Goal: Task Accomplishment & Management: Manage account settings

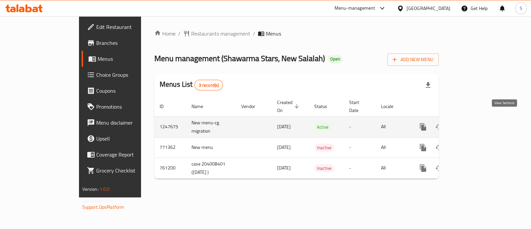
click at [475, 123] on icon "enhanced table" at bounding box center [471, 127] width 8 height 8
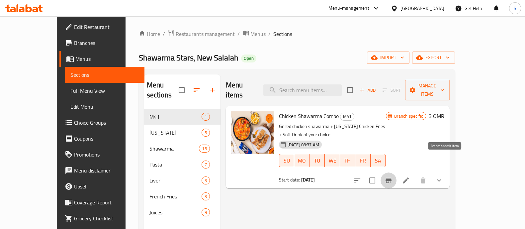
click at [391, 178] on icon "Branch-specific-item" at bounding box center [388, 180] width 6 height 5
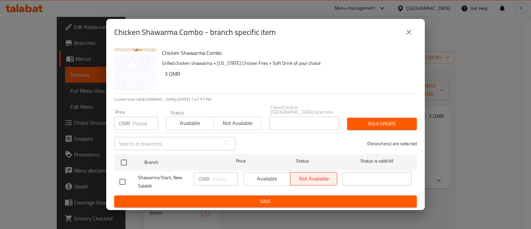
click at [273, 174] on div "Available Not available" at bounding box center [290, 178] width 94 height 13
click at [257, 178] on div "Available Not available" at bounding box center [290, 178] width 94 height 13
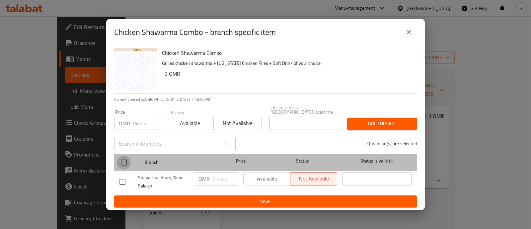
click at [123, 158] on input "checkbox" at bounding box center [124, 162] width 14 height 14
checkbox input "true"
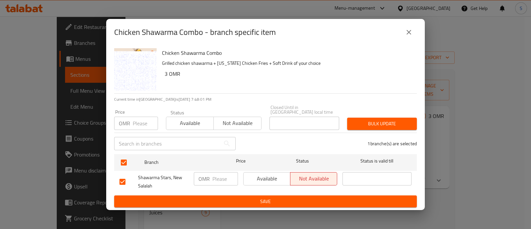
click at [278, 178] on span "Available" at bounding box center [266, 179] width 41 height 10
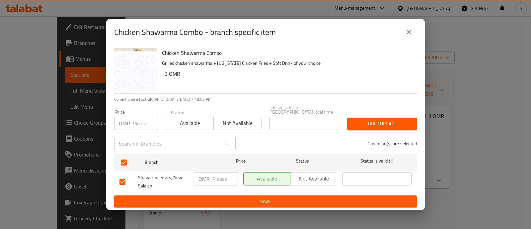
click at [259, 197] on span "Save" at bounding box center [266, 201] width 292 height 8
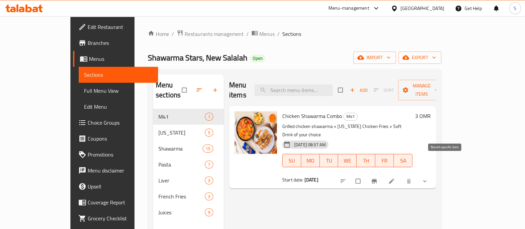
click at [377, 178] on icon "Branch-specific-item" at bounding box center [374, 181] width 7 height 7
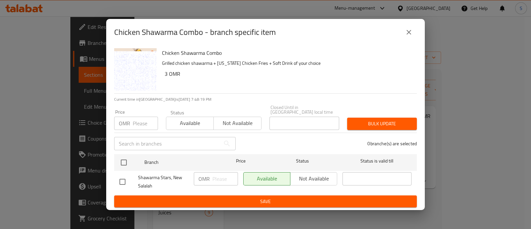
click at [410, 36] on icon "close" at bounding box center [409, 32] width 8 height 8
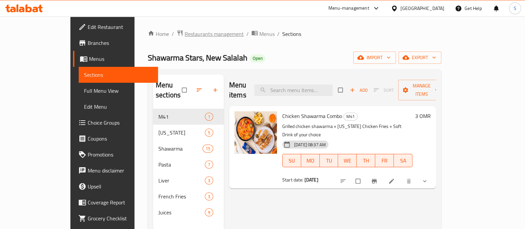
click at [185, 34] on span "Restaurants management" at bounding box center [214, 34] width 59 height 8
